Goal: Ask a question

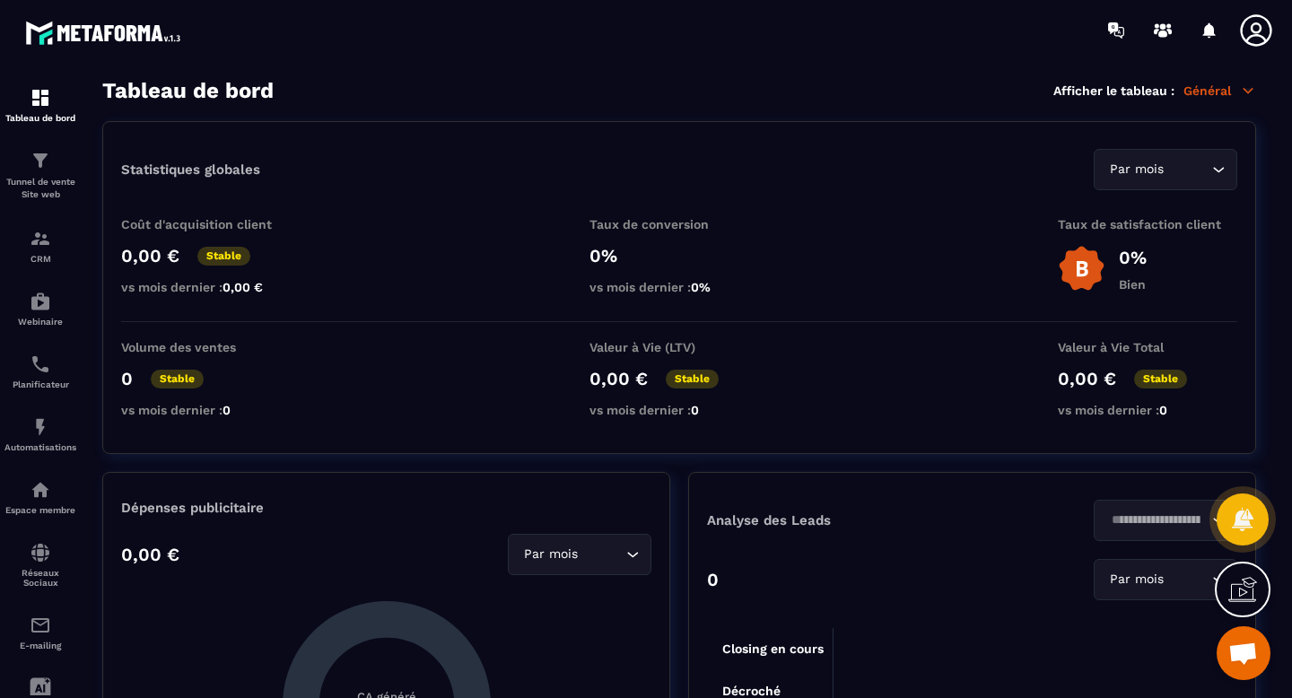
click at [1263, 27] on icon at bounding box center [1256, 31] width 36 height 36
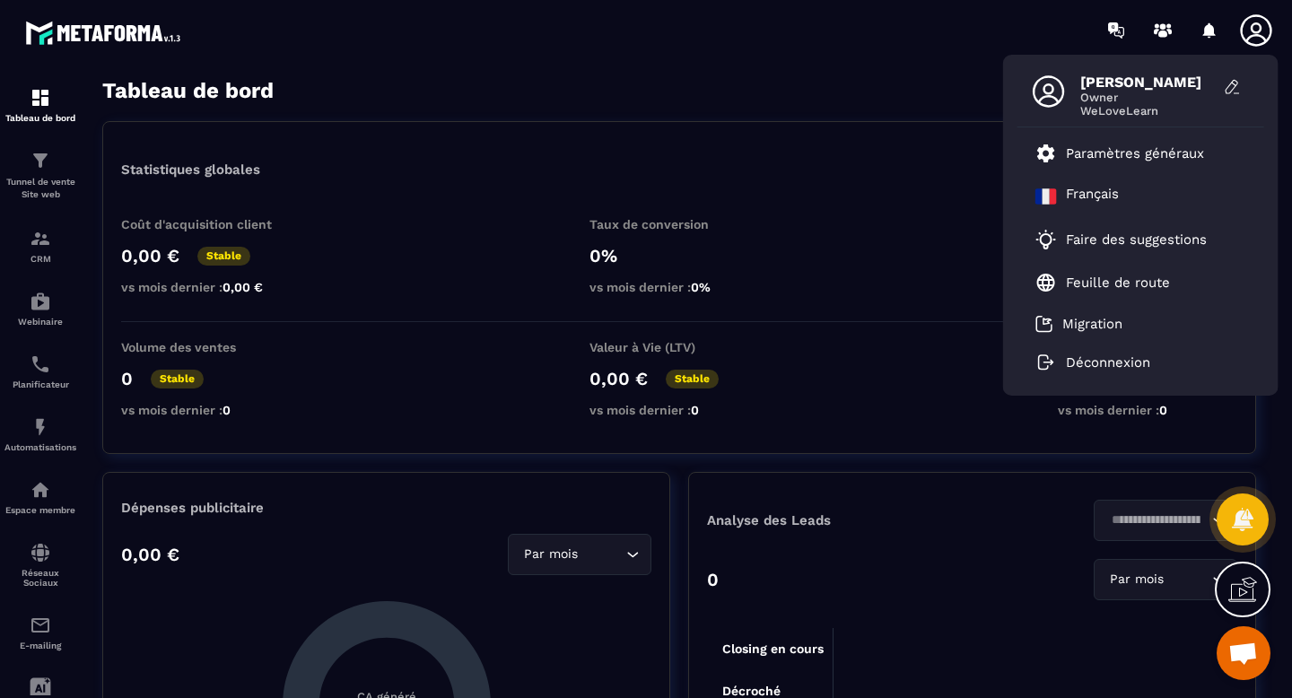
click at [712, 74] on section "Tableau de bord Tunnel de vente Site web CRM Webinaire Planificateur Automatisa…" at bounding box center [646, 388] width 1292 height 657
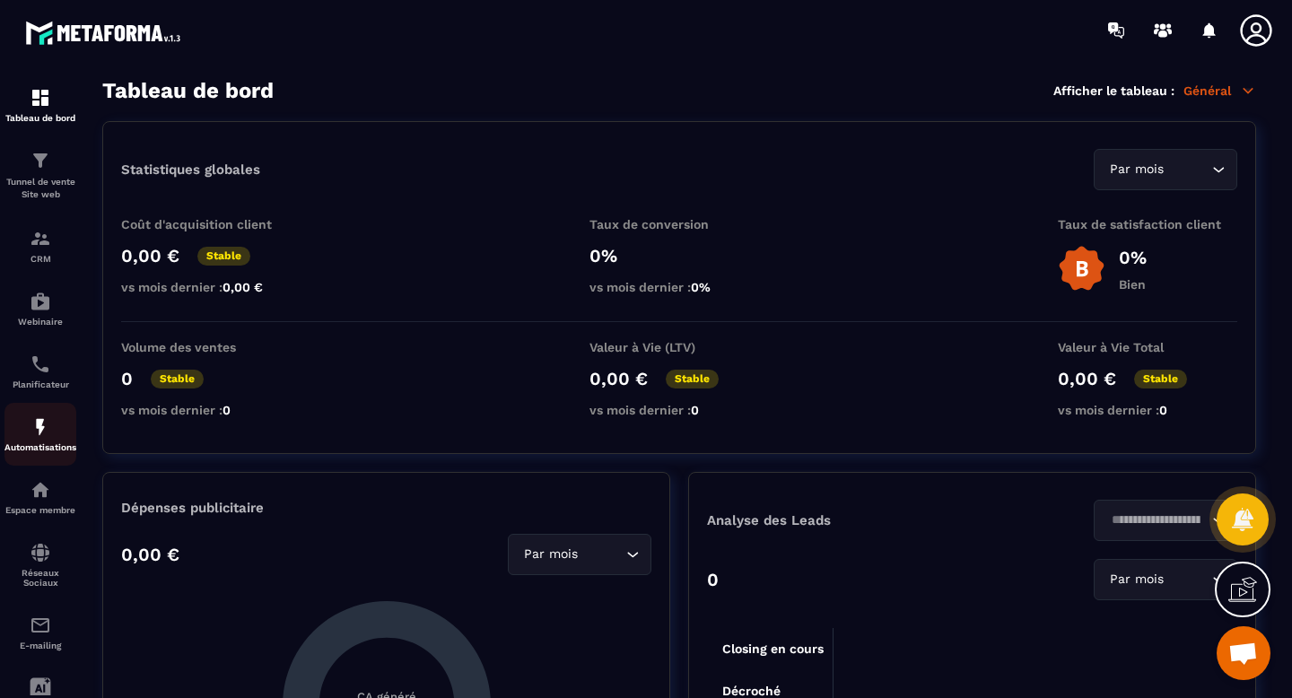
scroll to position [131, 0]
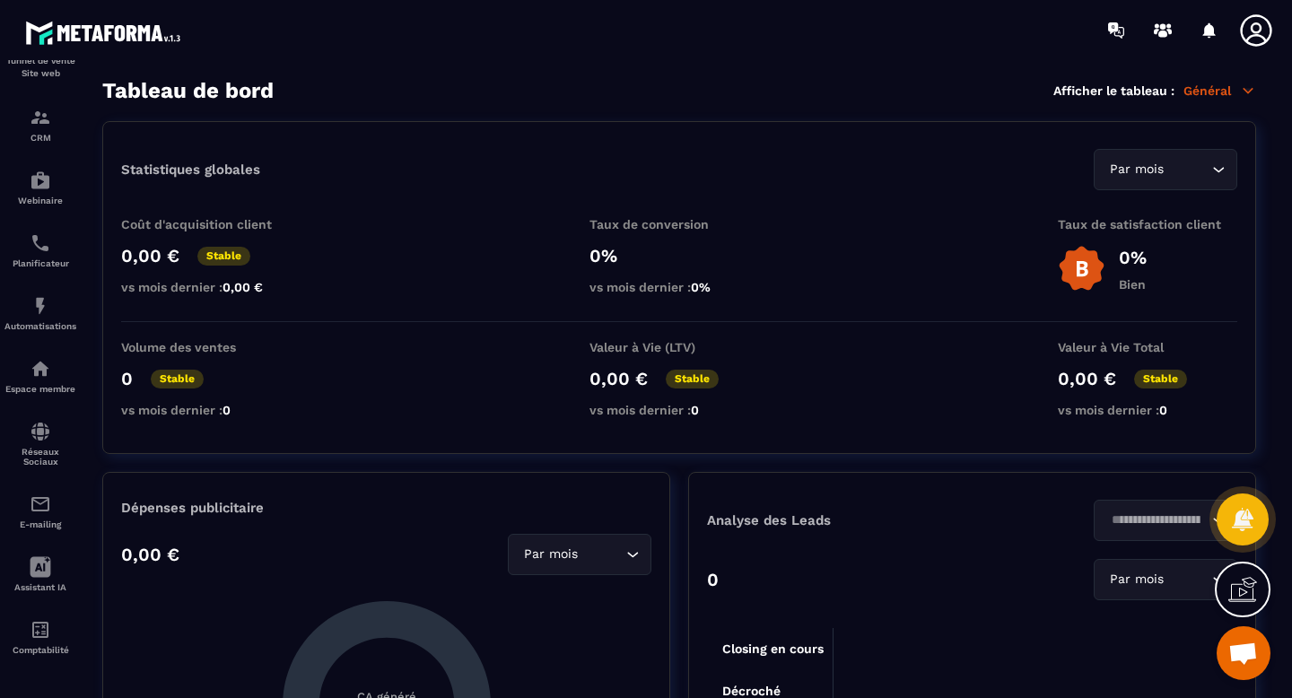
click at [1244, 657] on span "Ouvrir le chat" at bounding box center [1243, 655] width 30 height 25
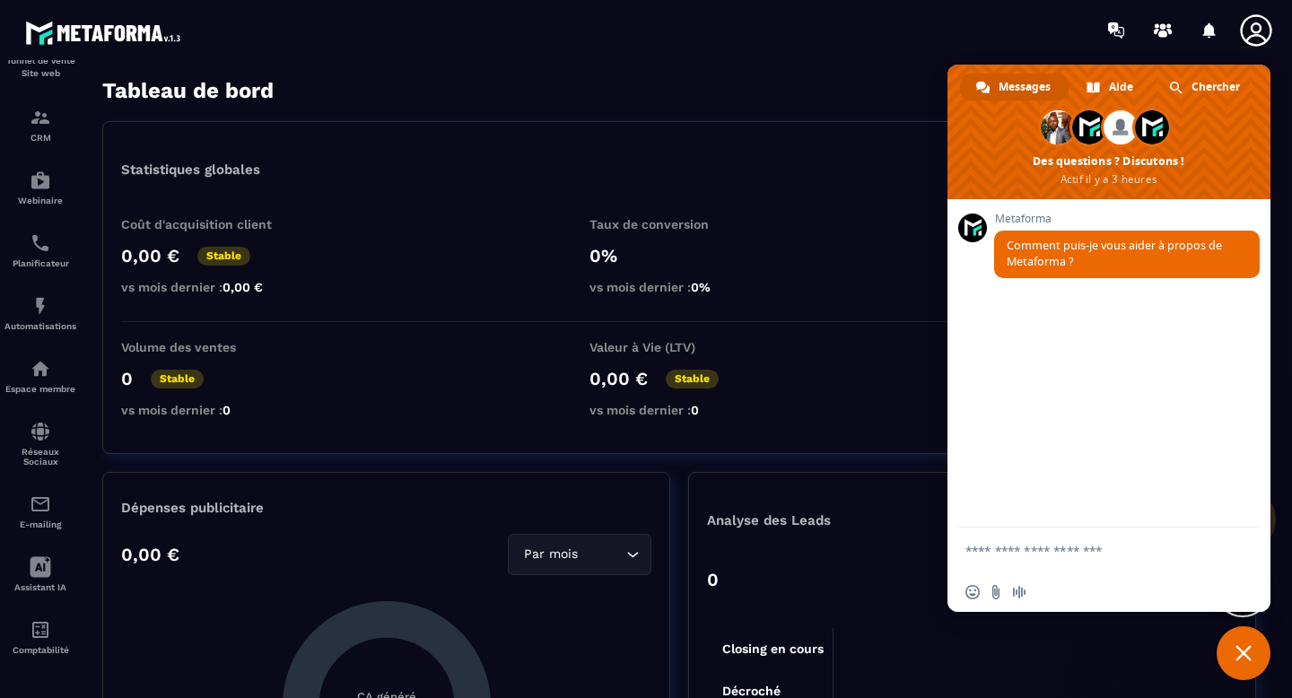
click at [1047, 571] on form at bounding box center [1090, 552] width 248 height 48
click at [1056, 550] on textarea "Entrez votre message..." at bounding box center [1090, 551] width 248 height 16
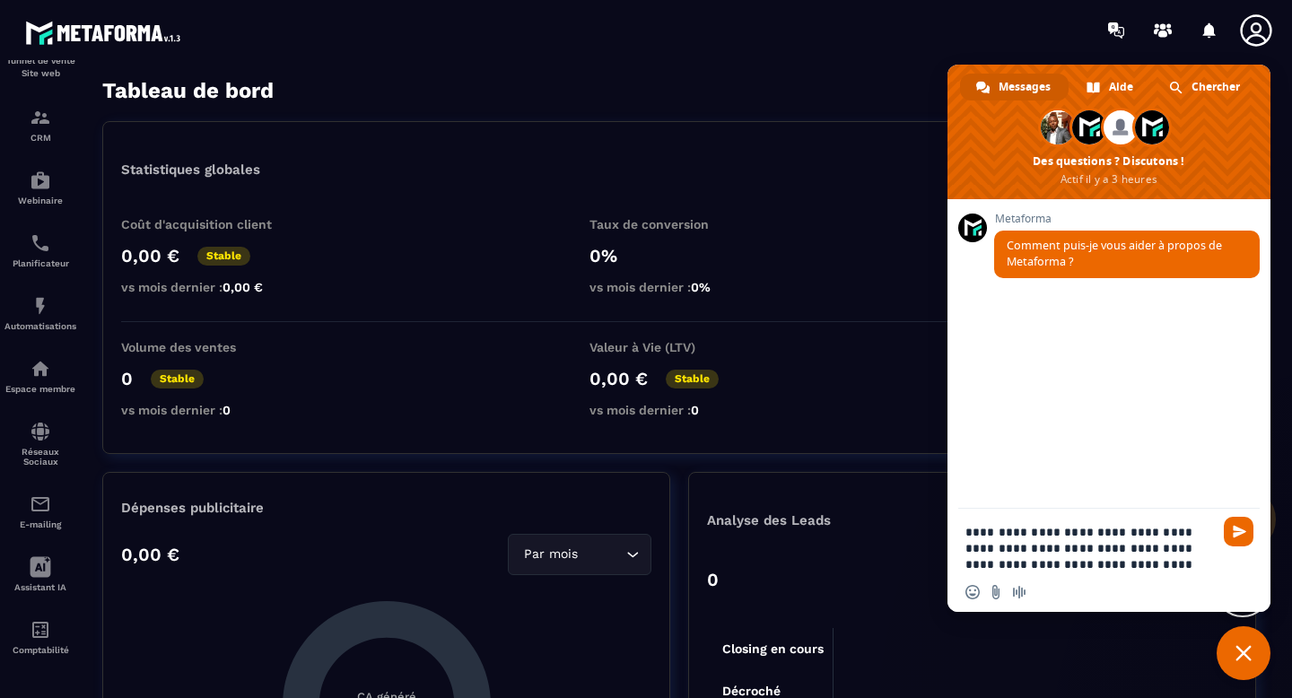
type textarea "**********"
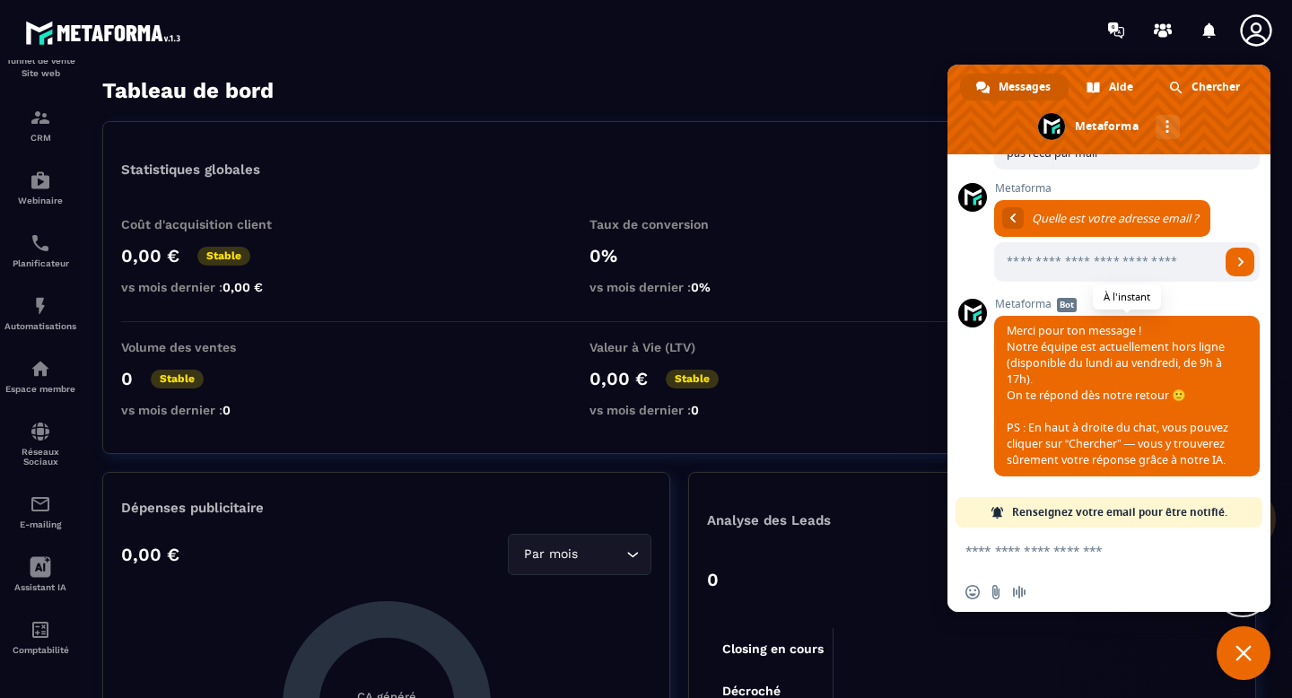
scroll to position [178, 0]
click at [1185, 89] on div "Chercher" at bounding box center [1205, 87] width 105 height 27
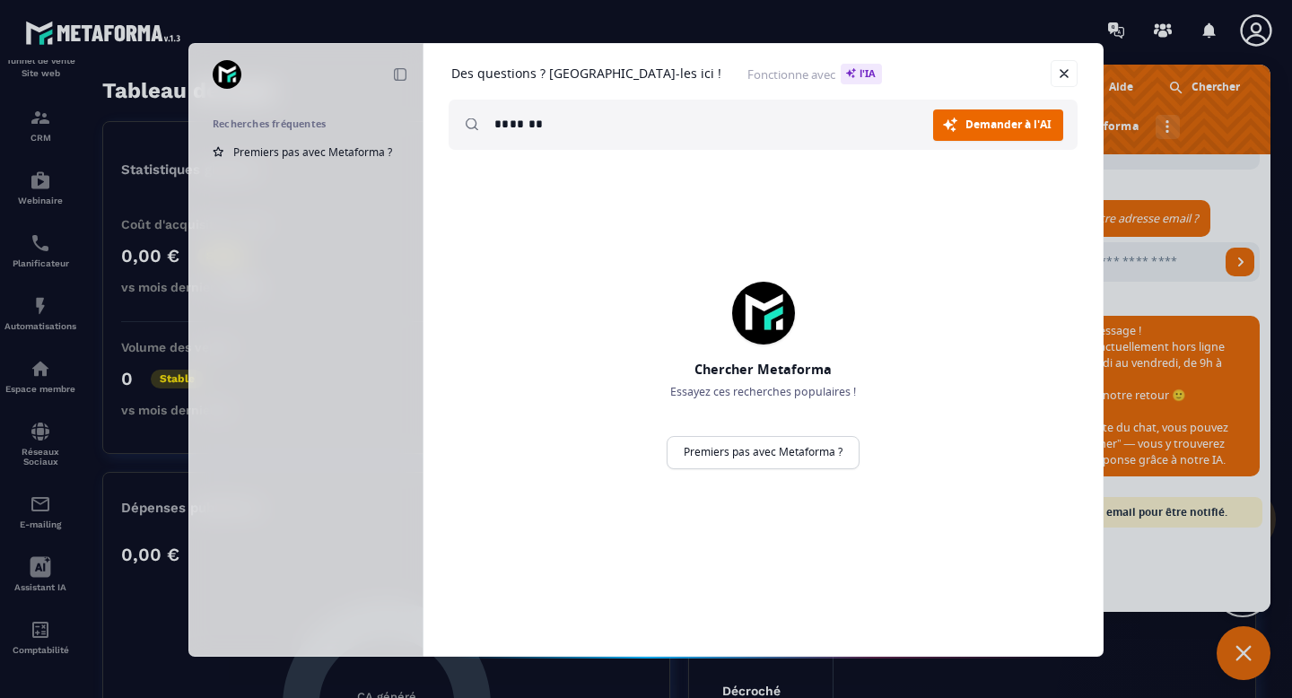
type input "*******"
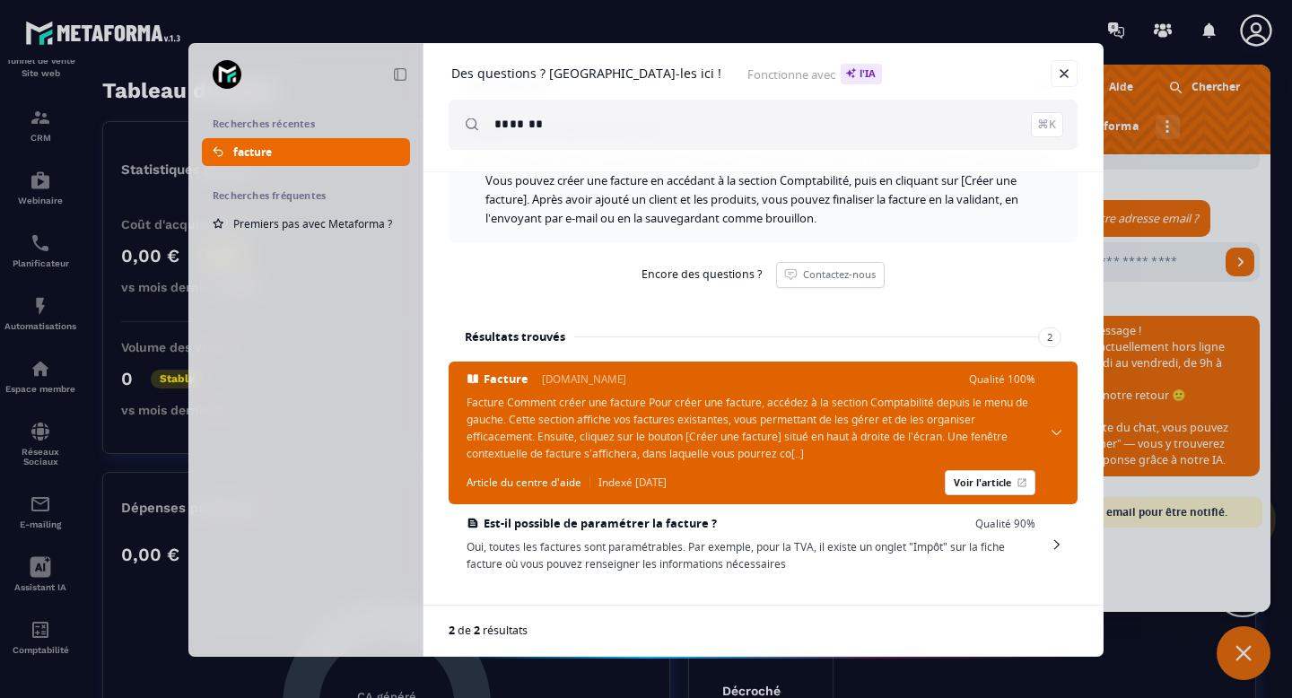
scroll to position [127, 0]
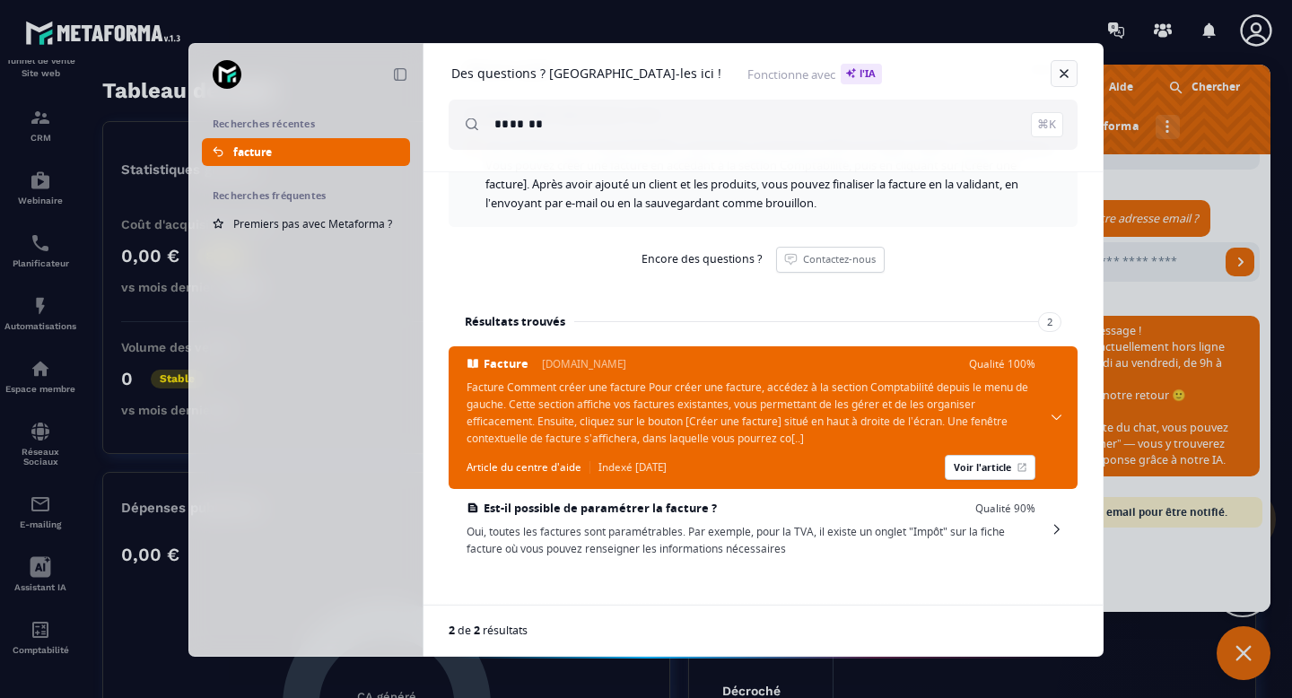
click at [1057, 73] on link "Fermer" at bounding box center [1064, 73] width 27 height 27
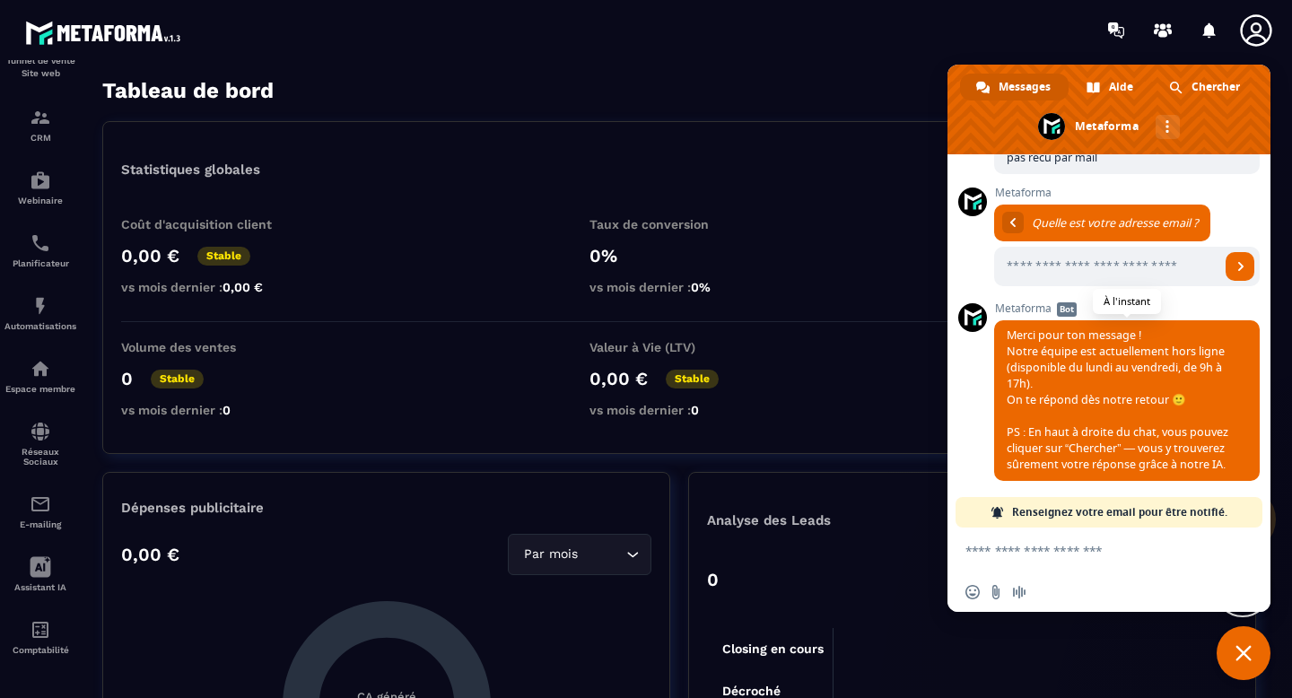
scroll to position [159, 0]
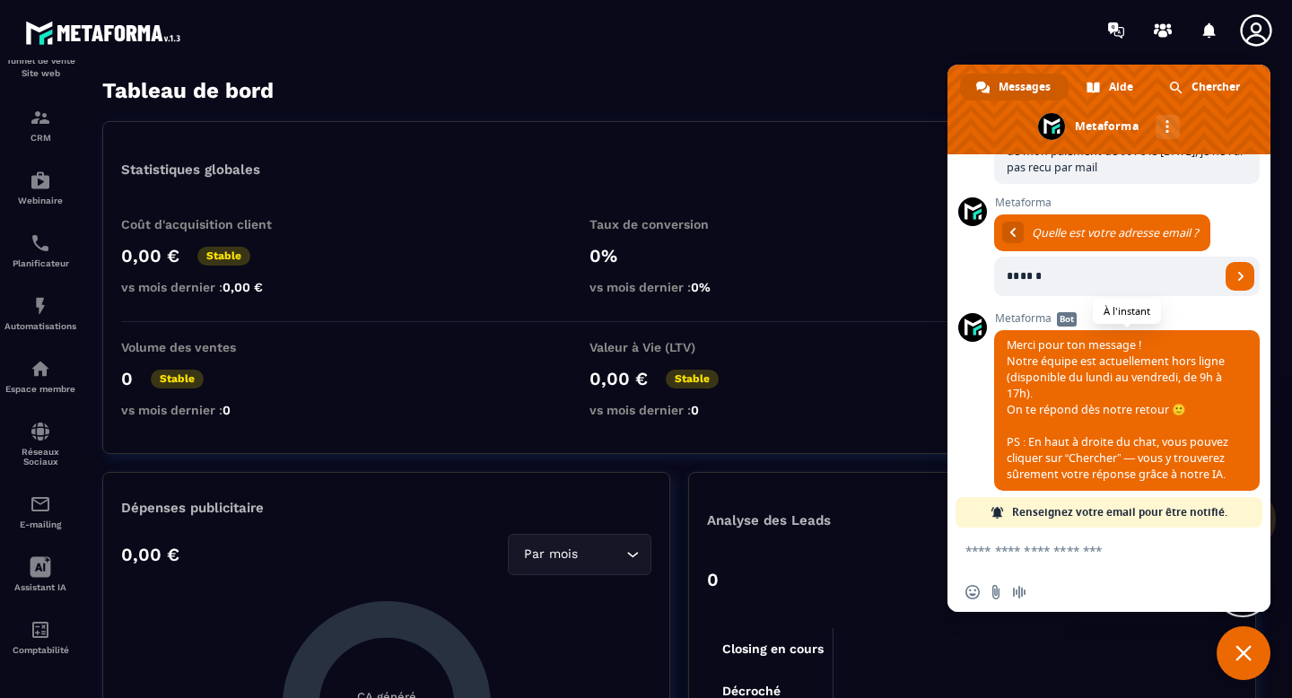
type input "**********"
click at [1238, 285] on span "Envoyer" at bounding box center [1240, 276] width 29 height 29
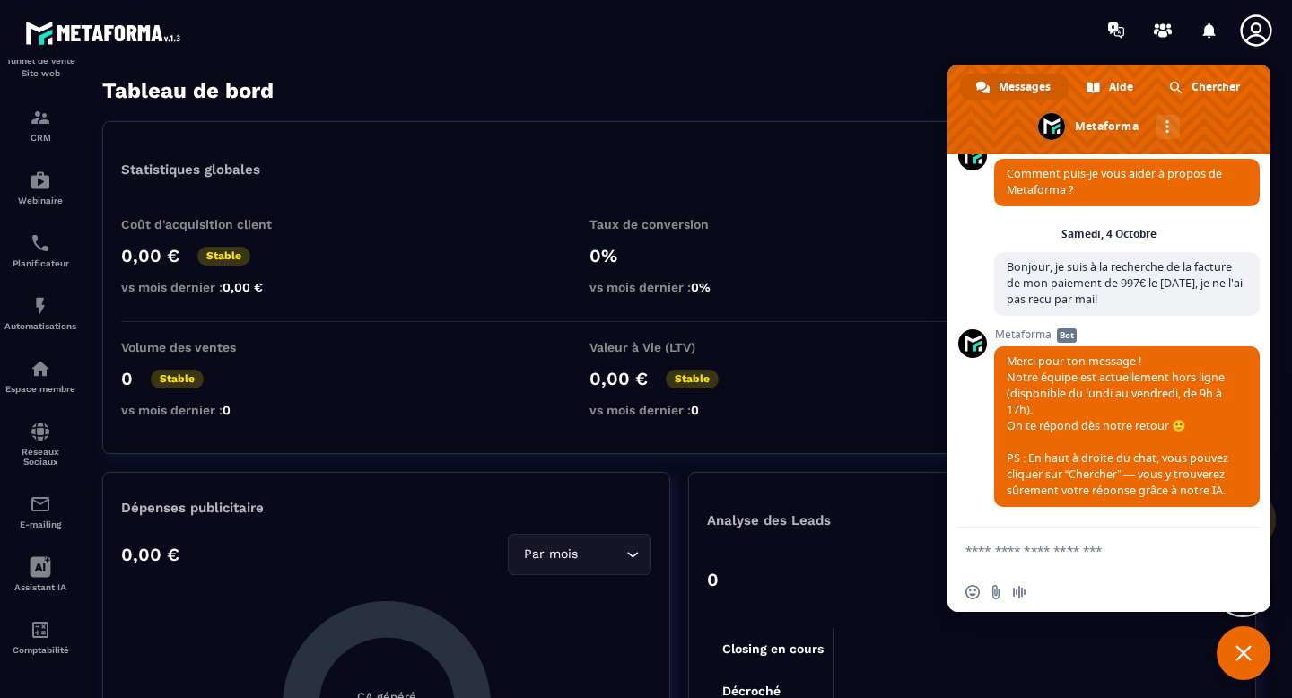
scroll to position [33, 0]
click at [802, 76] on section "Tableau de bord Tunnel de vente Site web CRM Webinaire Planificateur Automatisa…" at bounding box center [646, 388] width 1292 height 657
click at [1216, 34] on icon at bounding box center [1209, 30] width 29 height 29
click at [1205, 34] on div "Notifications Marquer tout comme lu Vous n'avez aucune notification" at bounding box center [1210, 31] width 36 height 36
click at [1169, 30] on icon at bounding box center [1169, 31] width 5 height 5
